Goal: Find contact information: Find contact information

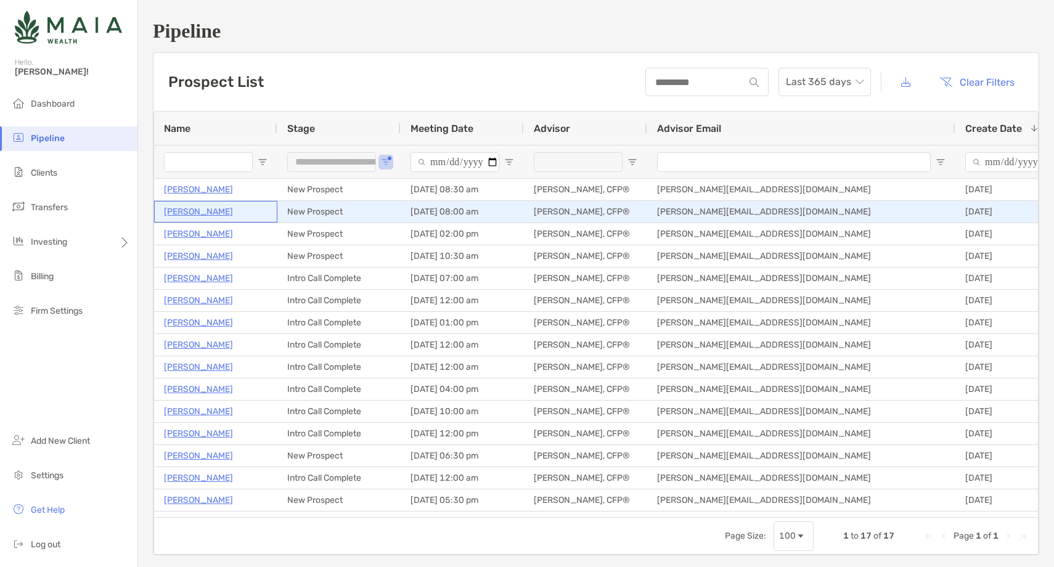
click at [197, 206] on p "[PERSON_NAME]" at bounding box center [198, 211] width 69 height 15
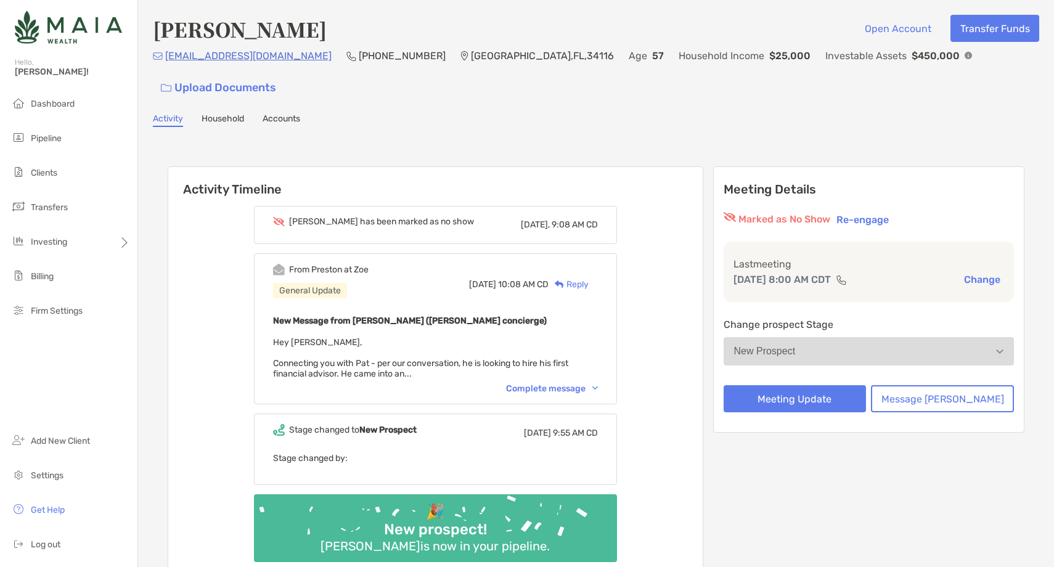
click at [568, 383] on div "Complete message" at bounding box center [552, 388] width 92 height 10
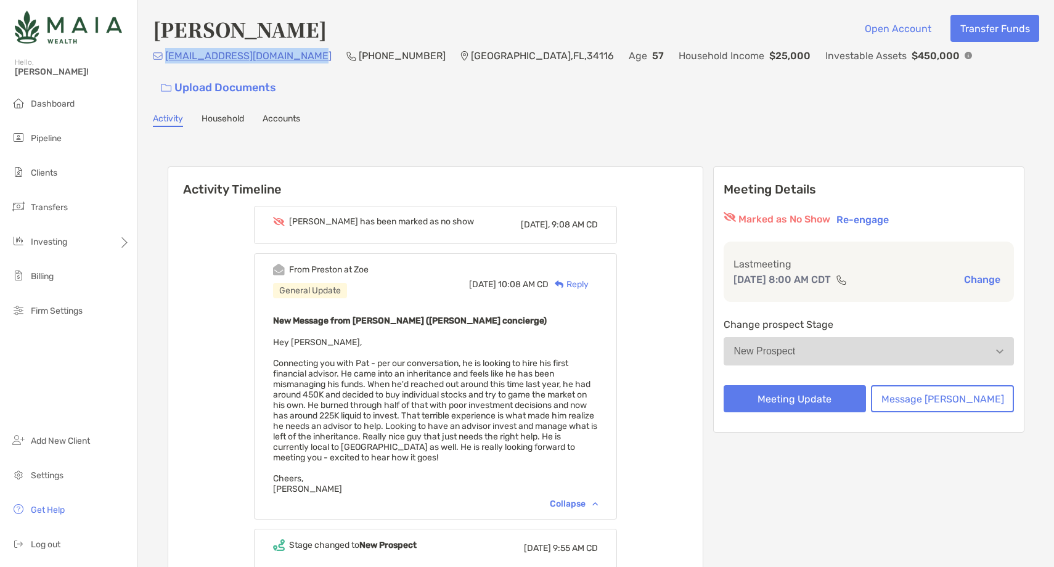
drag, startPoint x: 308, startPoint y: 61, endPoint x: 166, endPoint y: 64, distance: 141.8
click at [166, 64] on div "parickprendergast@gmail.com (239) 200-1957 Naples , FL , 34116 Age 57 Household…" at bounding box center [596, 74] width 886 height 53
copy p "parickprendergast@gmail.com"
click at [57, 176] on span "Clients" at bounding box center [44, 173] width 27 height 10
